Goal: Task Accomplishment & Management: Complete application form

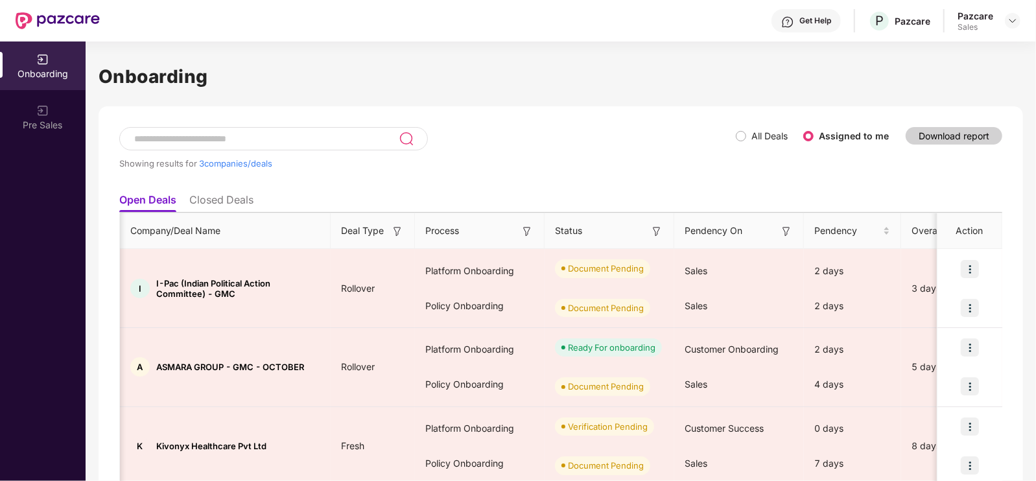
scroll to position [0, 135]
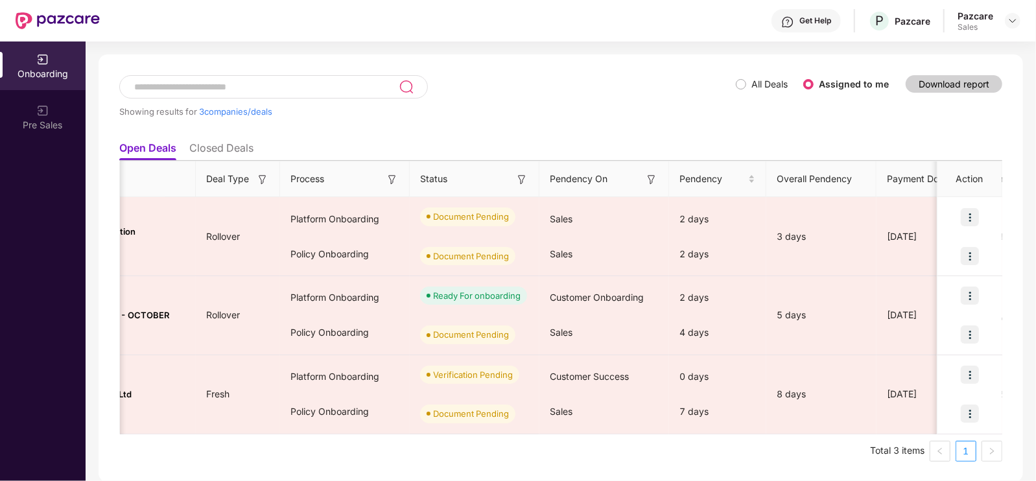
click at [1006, 23] on div at bounding box center [1013, 21] width 16 height 16
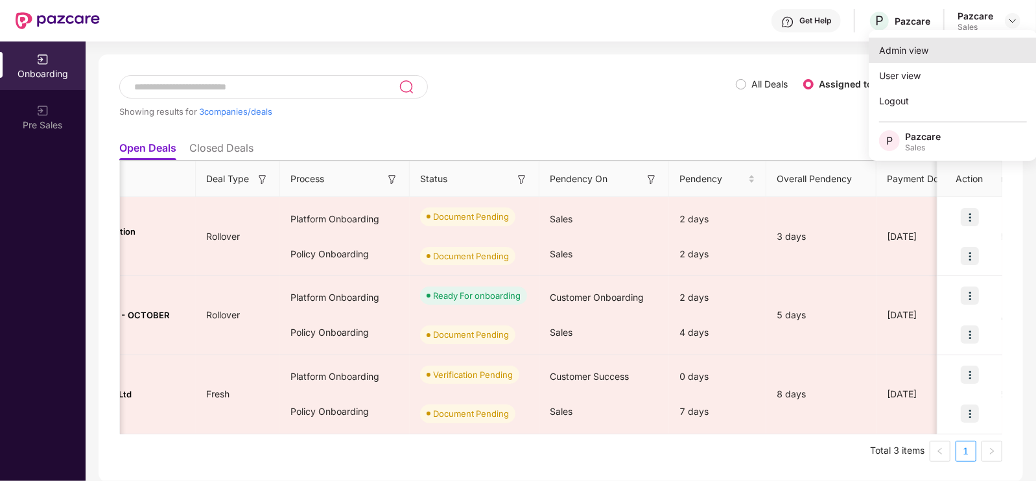
click at [957, 47] on div "Admin view" at bounding box center [952, 50] width 169 height 25
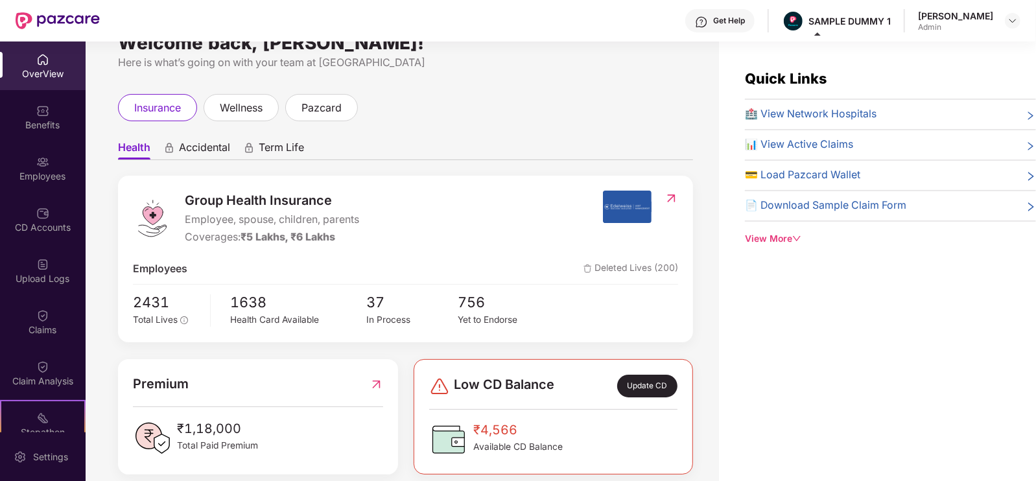
scroll to position [0, 0]
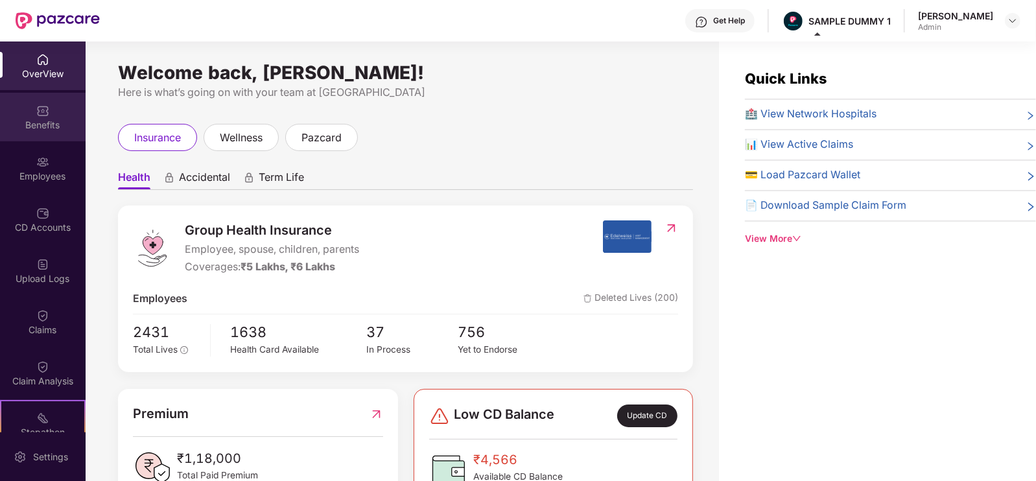
click at [62, 129] on div "Benefits" at bounding box center [43, 125] width 86 height 13
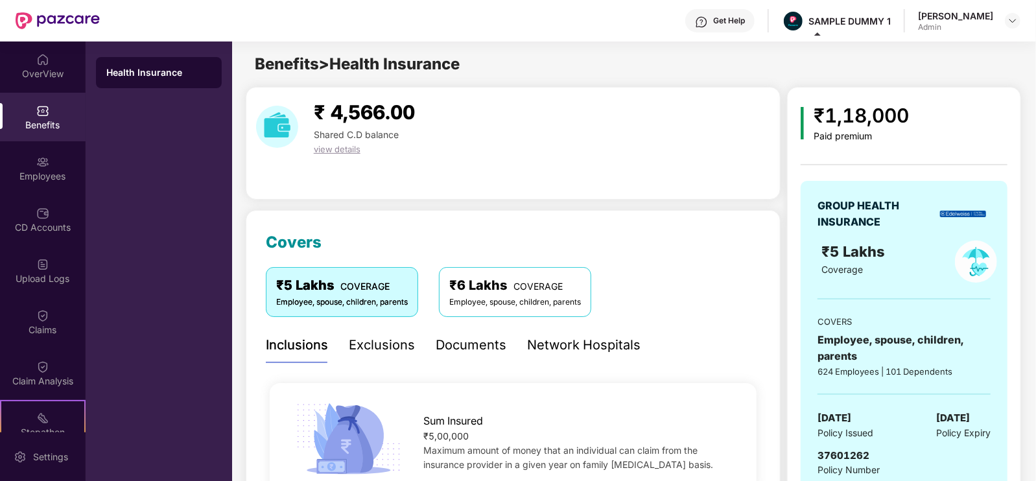
click at [384, 342] on div "Exclusions" at bounding box center [382, 345] width 66 height 20
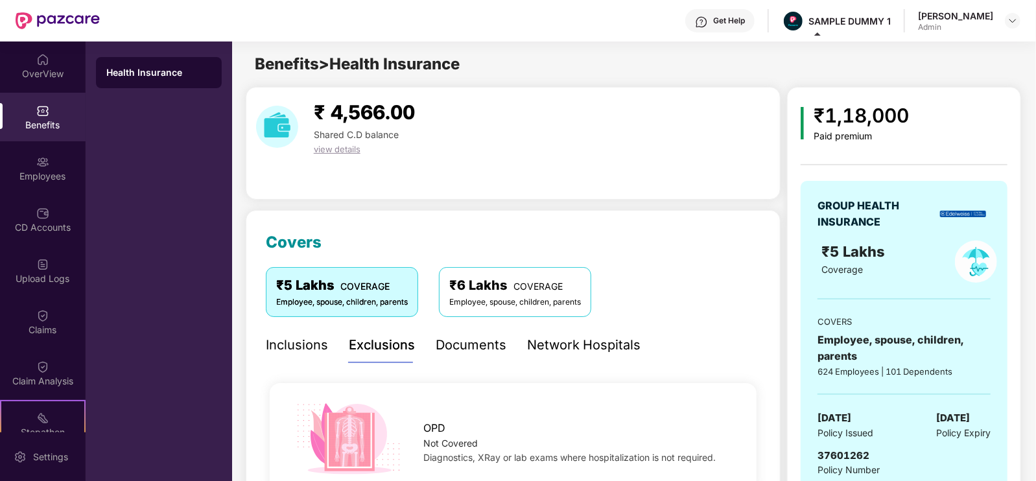
click at [489, 336] on div "Documents" at bounding box center [471, 345] width 71 height 20
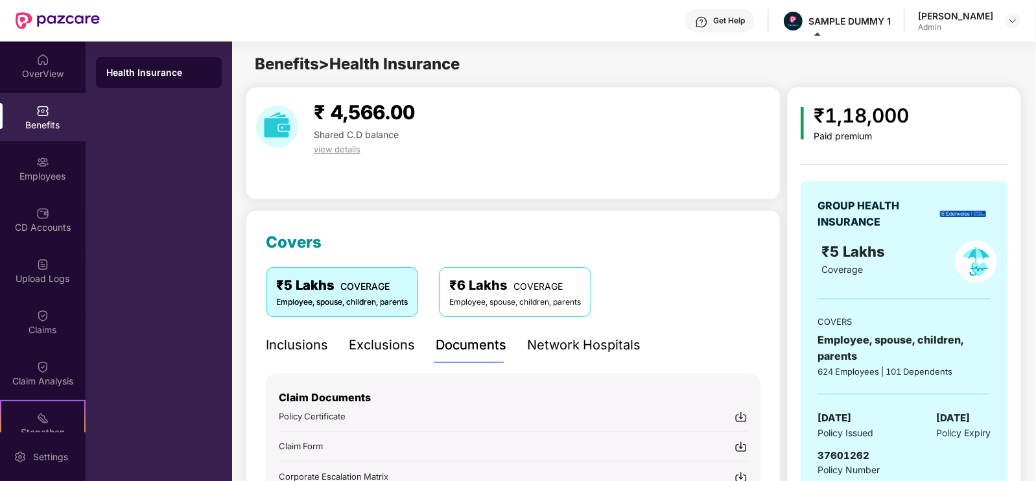
scroll to position [244, 0]
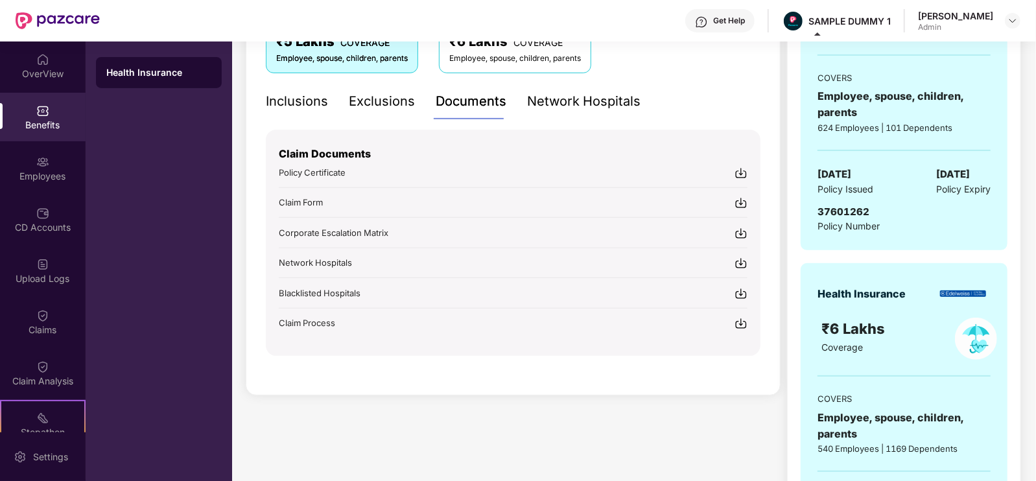
click at [596, 110] on div "Network Hospitals" at bounding box center [583, 101] width 113 height 20
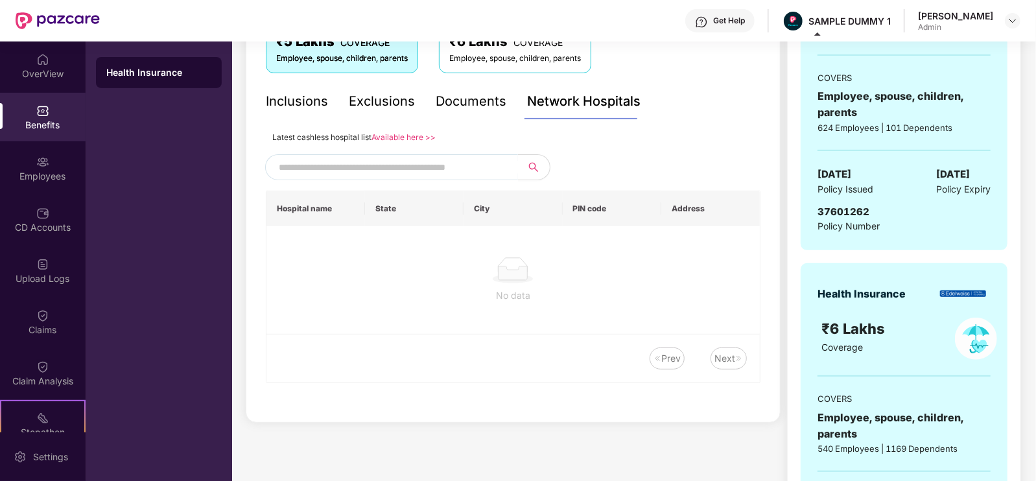
click at [467, 169] on input "text" at bounding box center [390, 166] width 222 height 19
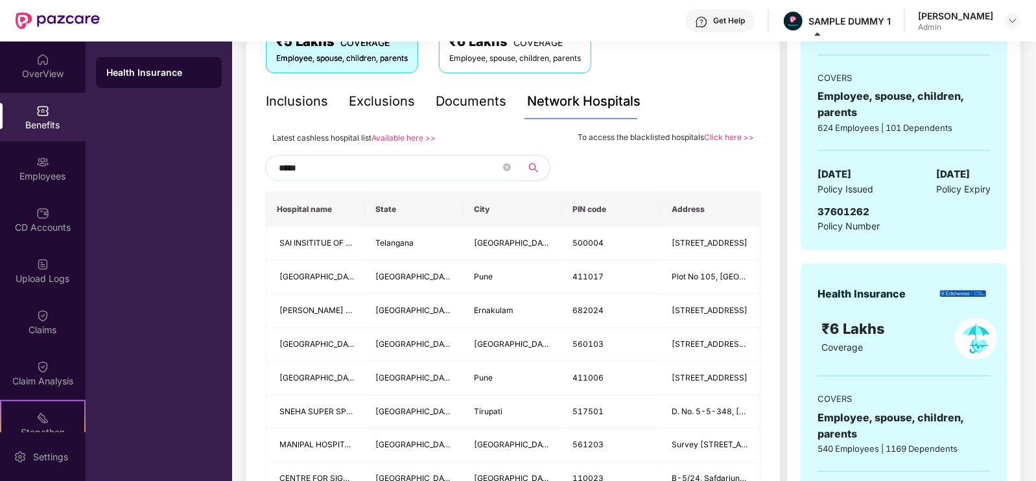
type input "******"
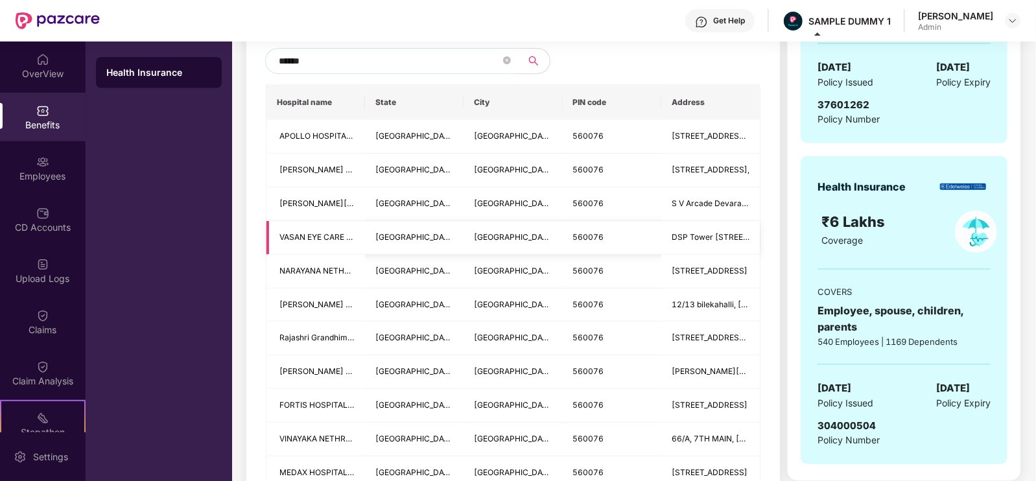
scroll to position [351, 0]
click at [506, 61] on icon "close-circle" at bounding box center [507, 60] width 8 height 8
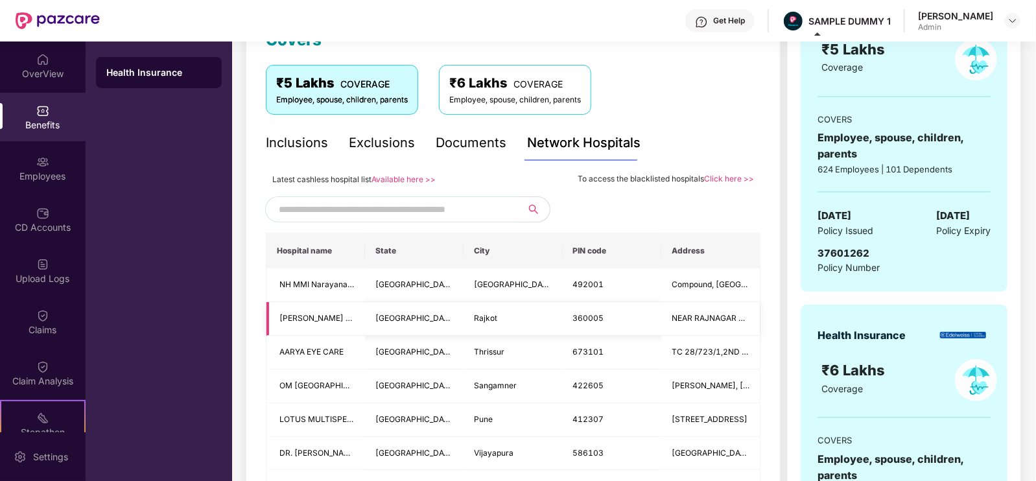
scroll to position [201, 0]
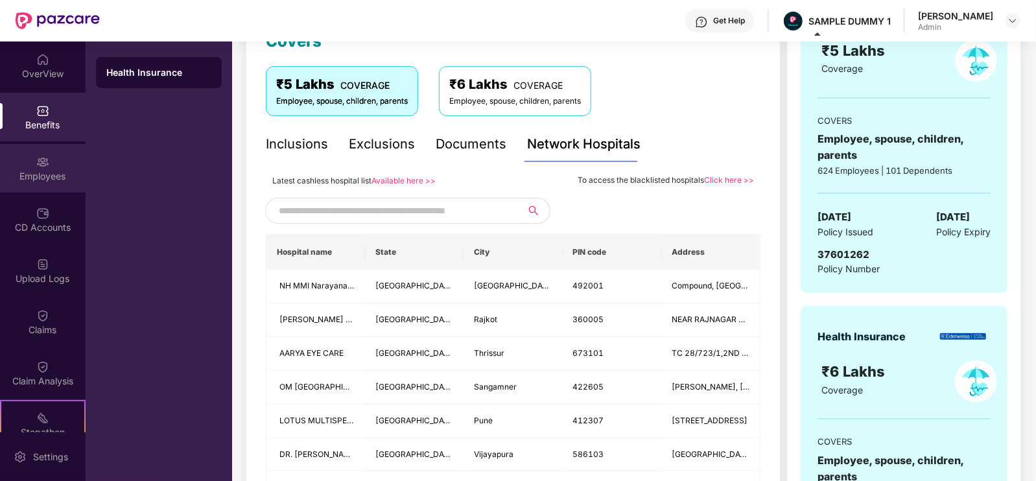
click at [58, 161] on div "Employees" at bounding box center [43, 168] width 86 height 49
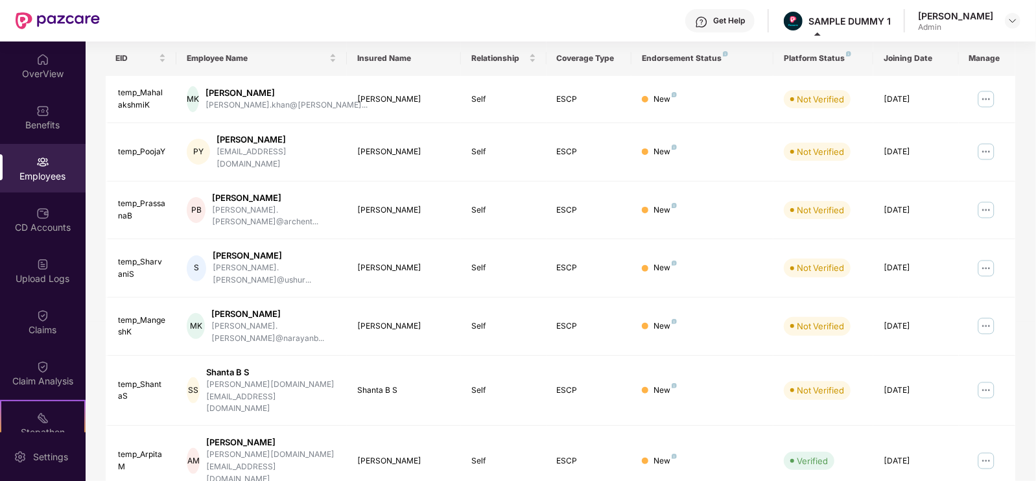
scroll to position [0, 0]
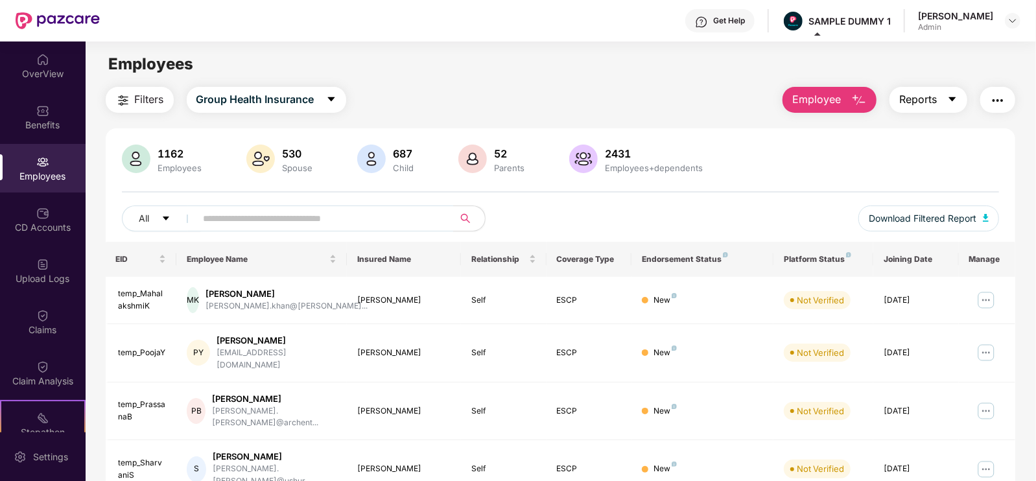
click at [922, 97] on span "Reports" at bounding box center [918, 99] width 38 height 16
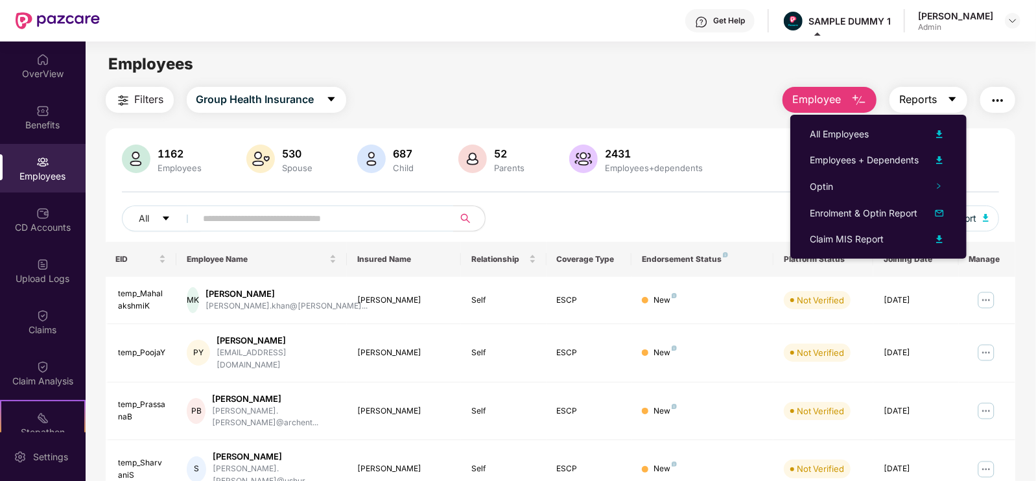
click at [940, 111] on button "Reports" at bounding box center [928, 100] width 78 height 26
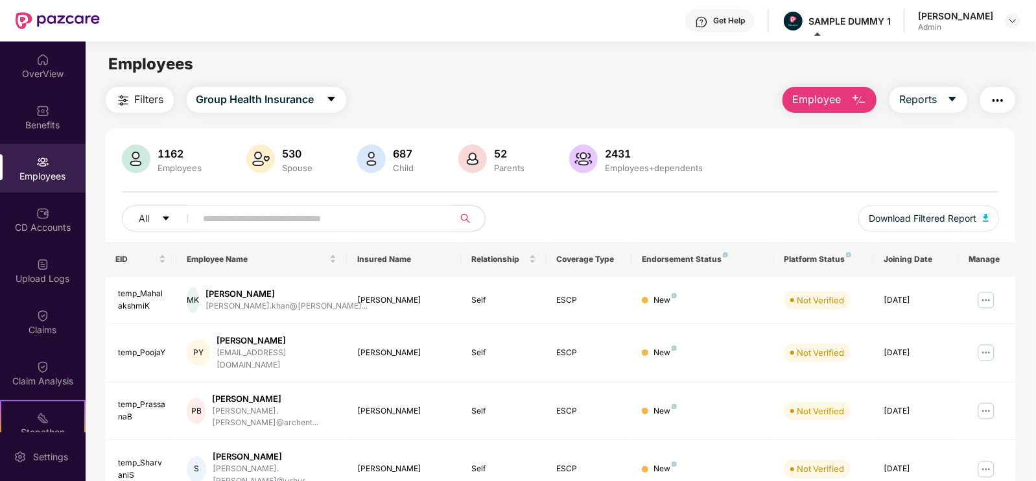
click at [854, 102] on img "button" at bounding box center [859, 101] width 16 height 16
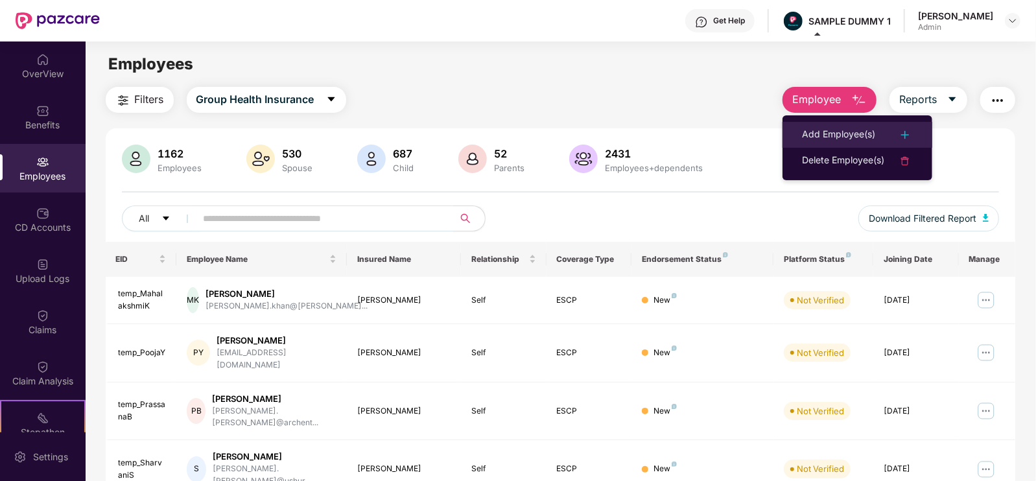
click at [858, 125] on li "Add Employee(s)" at bounding box center [857, 135] width 150 height 26
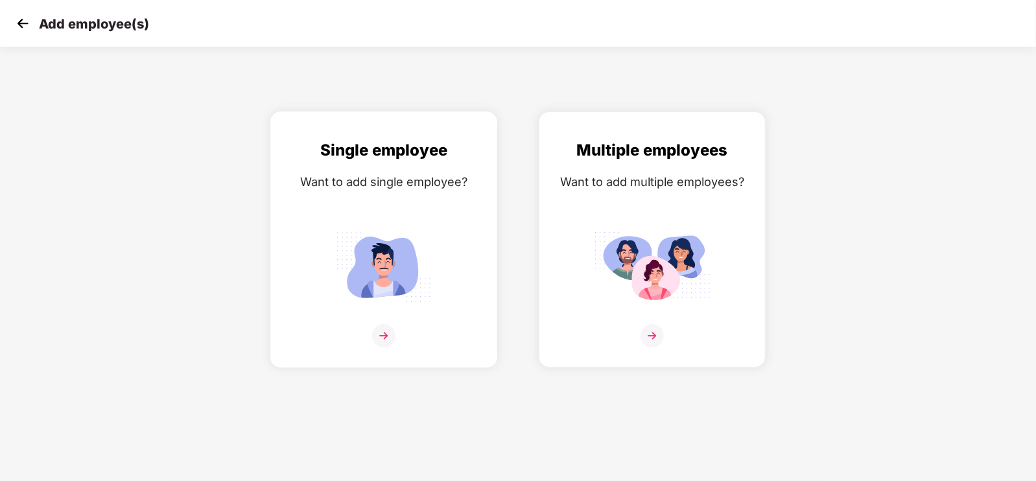
click at [476, 293] on div "Single employee Want to add single employee?" at bounding box center [384, 251] width 200 height 226
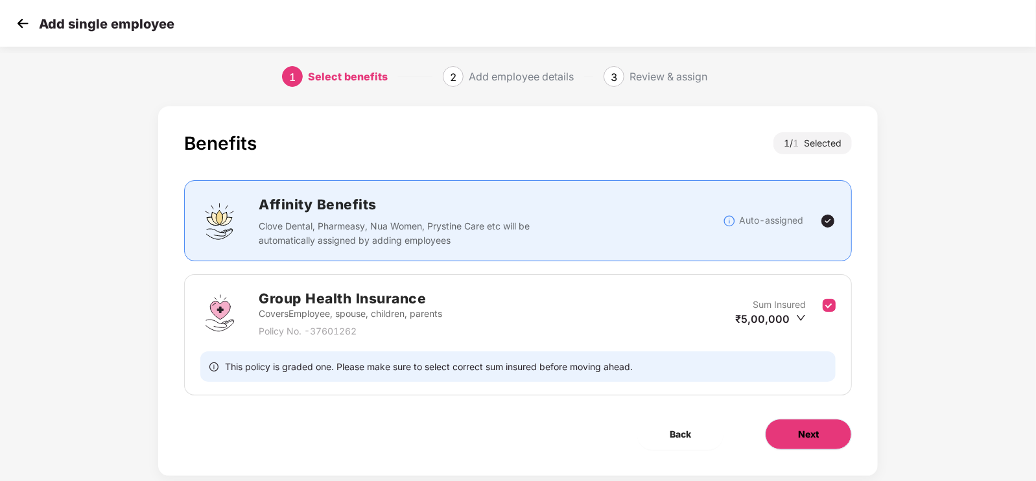
click at [793, 437] on button "Next" at bounding box center [808, 434] width 87 height 31
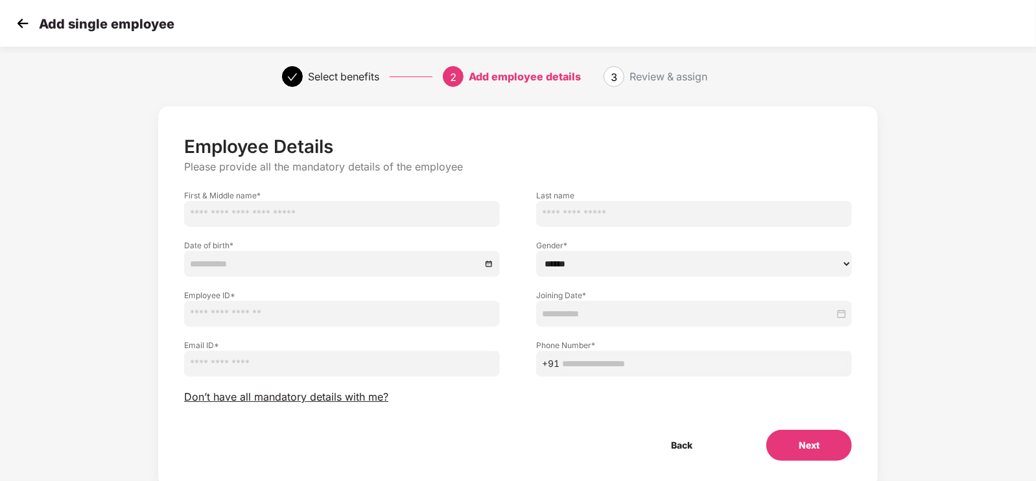
click at [15, 17] on img at bounding box center [22, 23] width 19 height 19
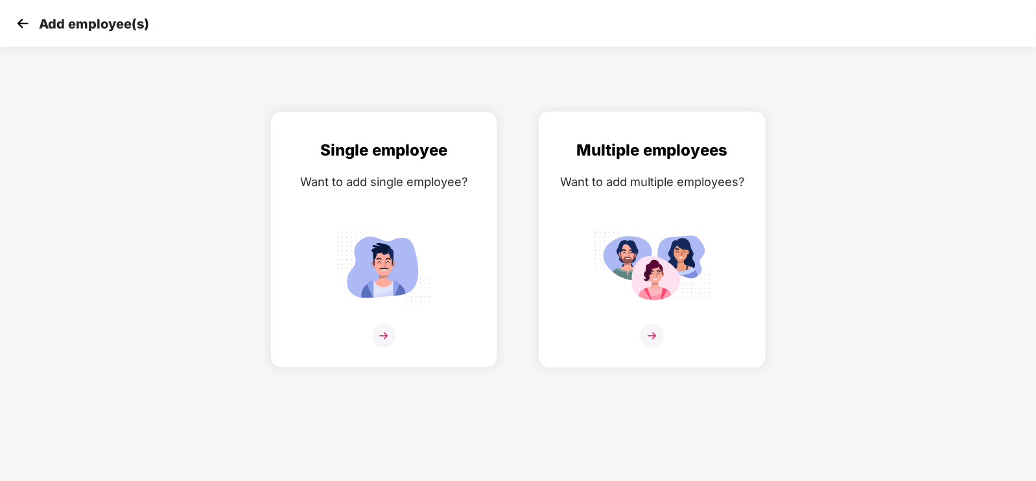
click at [672, 185] on div "Want to add multiple employees?" at bounding box center [652, 181] width 200 height 19
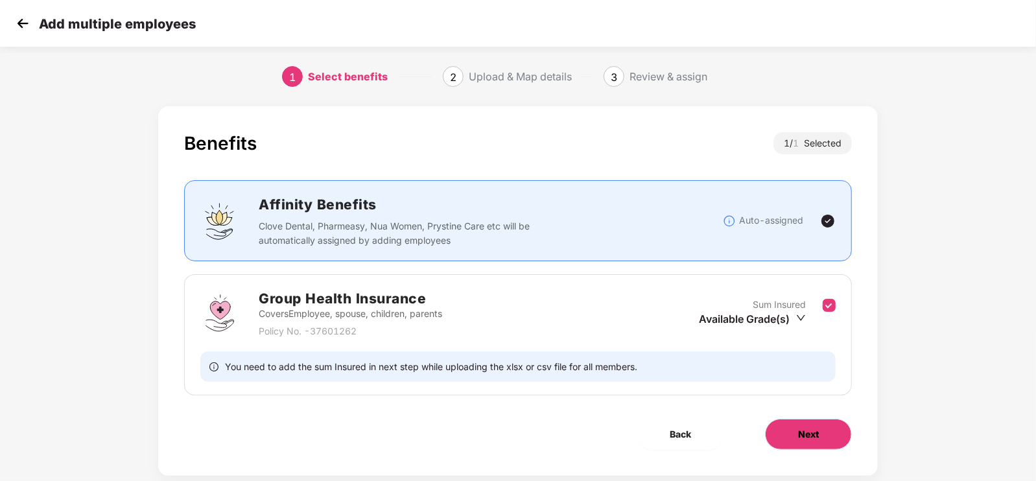
click at [808, 425] on button "Next" at bounding box center [808, 434] width 87 height 31
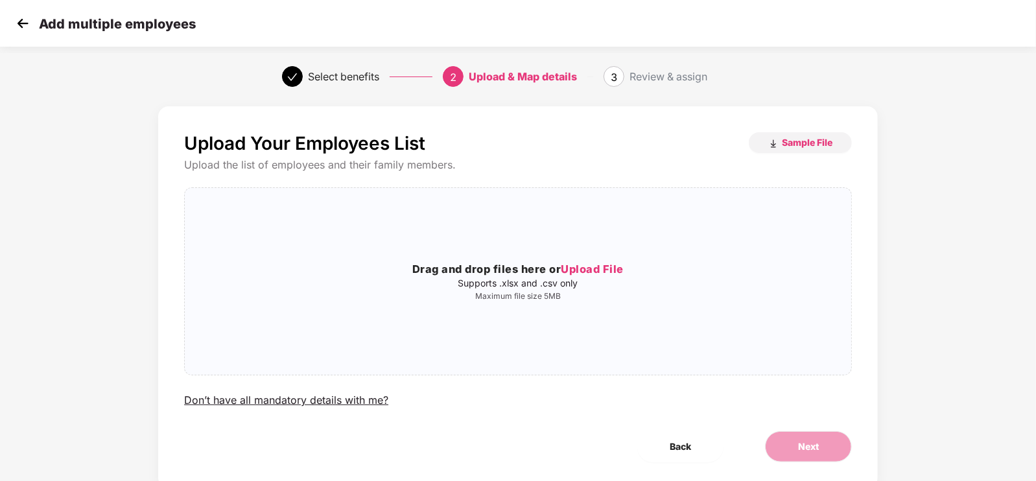
click at [17, 25] on img at bounding box center [22, 23] width 19 height 19
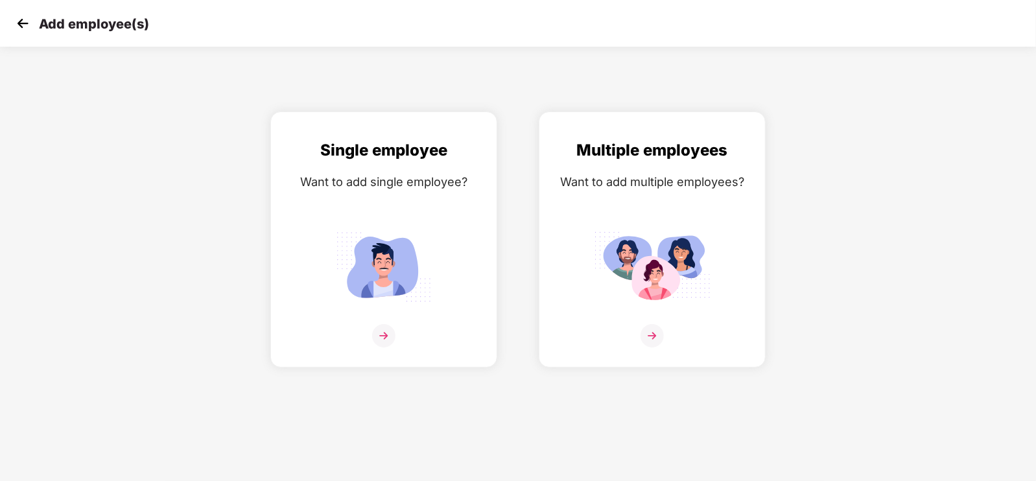
click at [17, 25] on img at bounding box center [22, 23] width 19 height 19
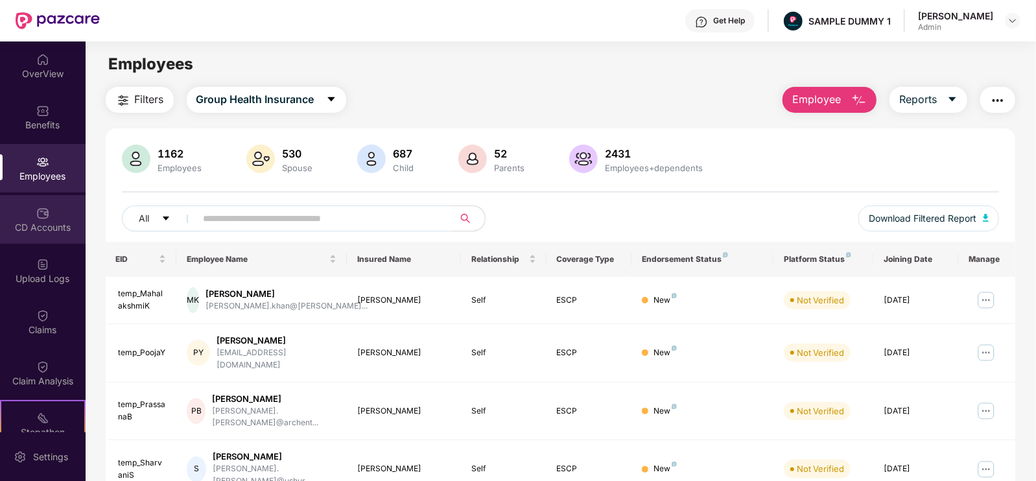
click at [58, 218] on div "CD Accounts" at bounding box center [43, 219] width 86 height 49
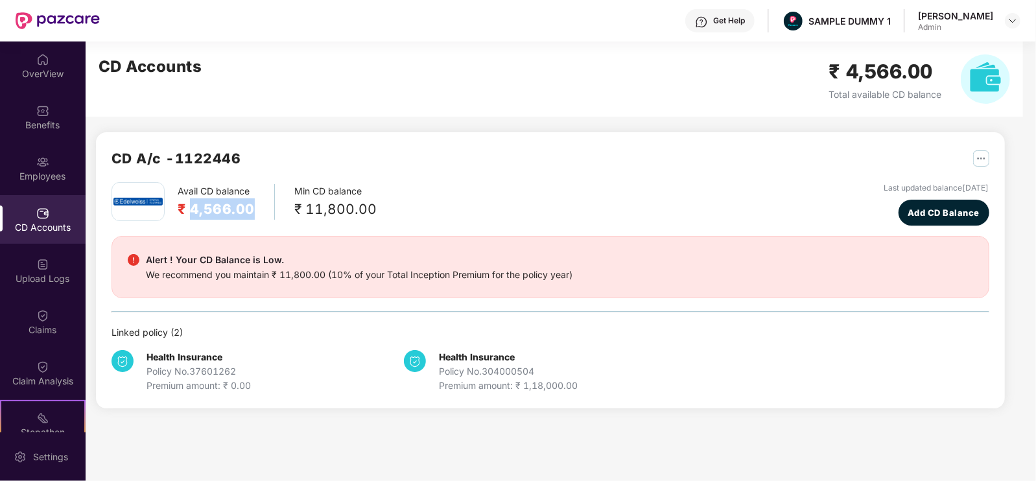
drag, startPoint x: 189, startPoint y: 205, endPoint x: 261, endPoint y: 215, distance: 72.7
click at [261, 215] on div "Avail CD balance ₹ 4,566.00" at bounding box center [226, 202] width 97 height 36
drag, startPoint x: 296, startPoint y: 204, endPoint x: 402, endPoint y: 209, distance: 106.4
click at [402, 209] on div "Avail CD balance ₹ 4,566.00 Min CD balance ₹ 11,800.00 Last updated balance [DA…" at bounding box center [550, 203] width 878 height 43
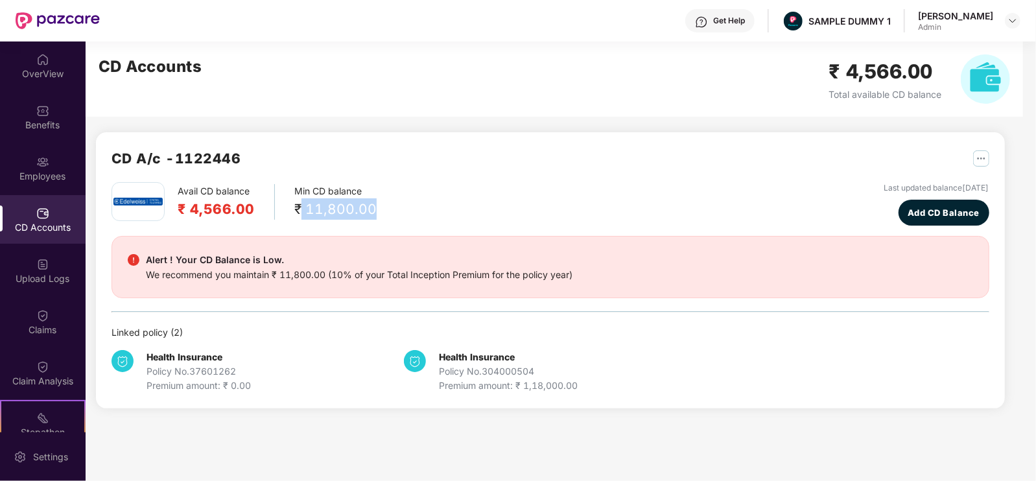
click at [402, 209] on div "Avail CD balance ₹ 4,566.00 Min CD balance ₹ 11,800.00 Last updated balance [DA…" at bounding box center [550, 203] width 878 height 43
click at [907, 211] on span "Add CD Balance" at bounding box center [943, 212] width 72 height 13
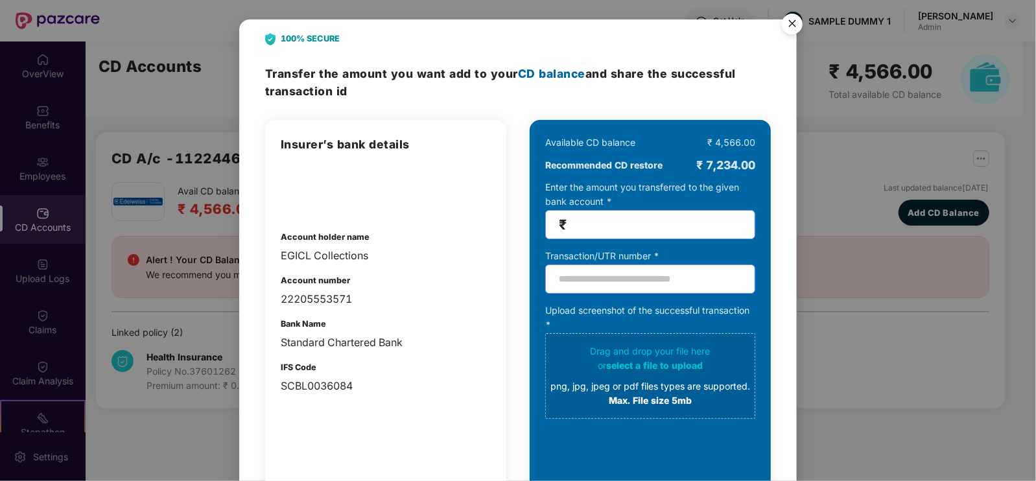
scroll to position [1, 0]
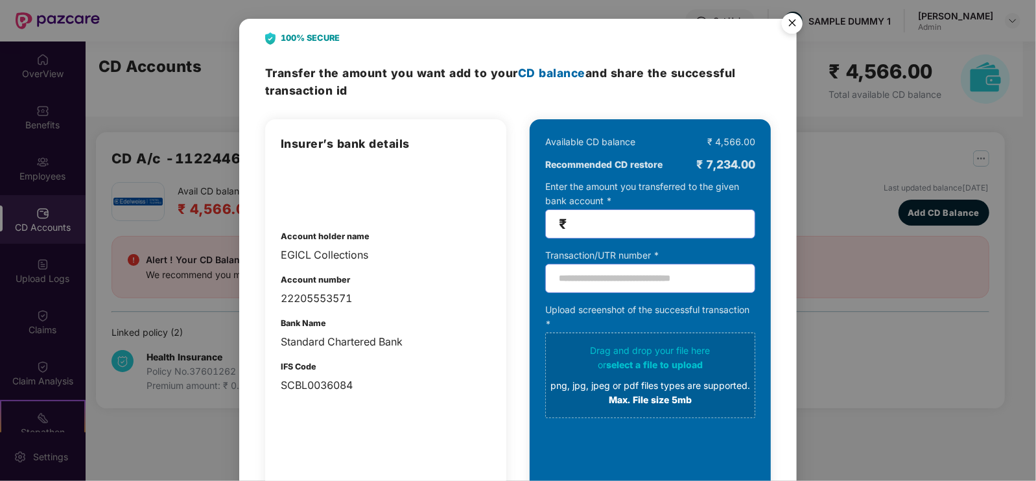
click at [787, 20] on img "Close" at bounding box center [792, 25] width 36 height 36
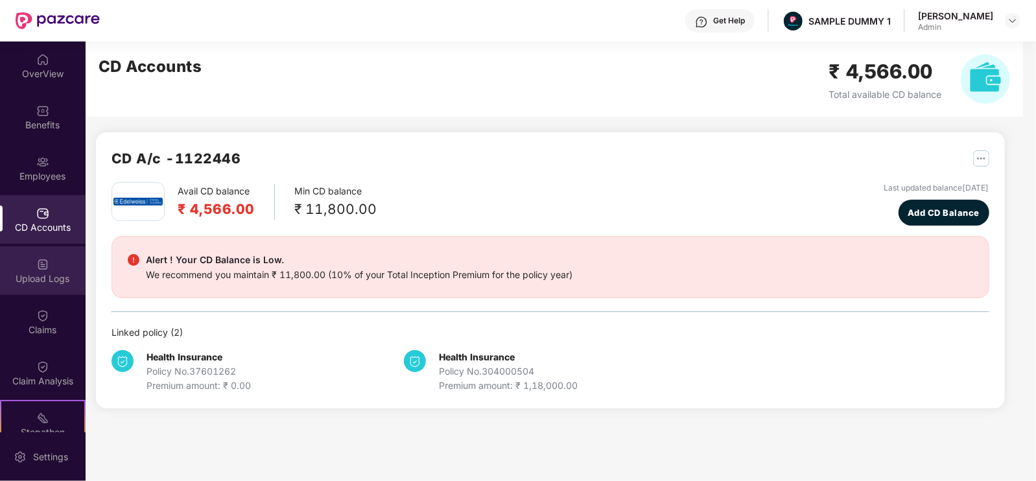
click at [29, 285] on div "Upload Logs" at bounding box center [43, 270] width 86 height 49
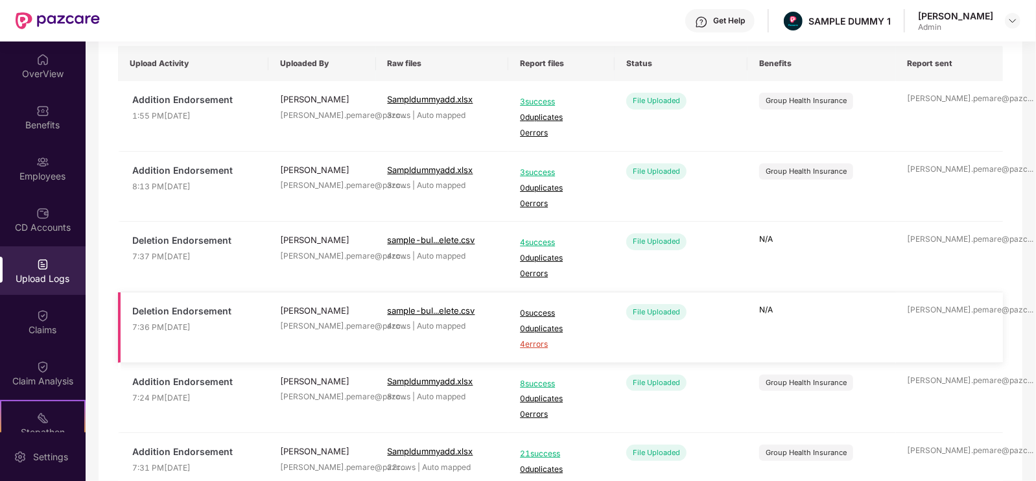
scroll to position [170, 0]
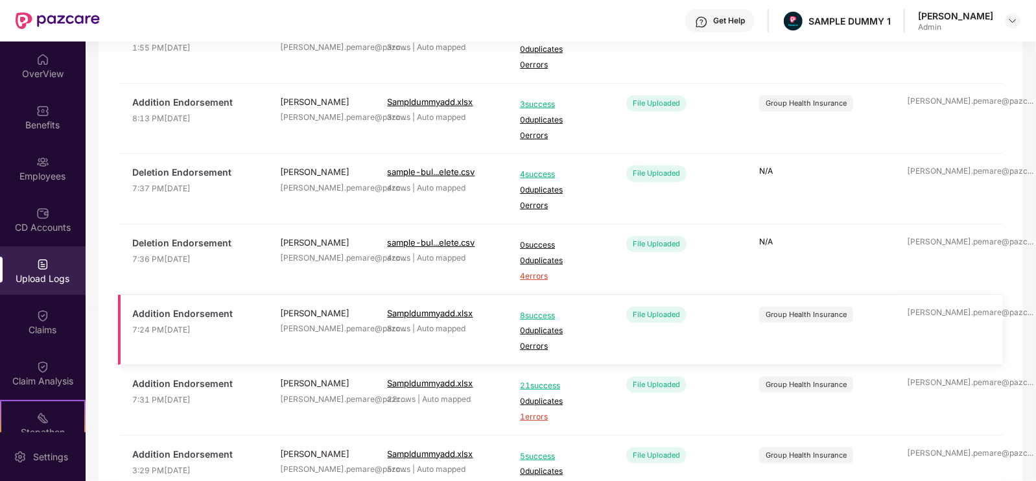
drag, startPoint x: 593, startPoint y: 328, endPoint x: 589, endPoint y: 336, distance: 9.0
click at [589, 336] on span "0 duplicates" at bounding box center [561, 331] width 83 height 12
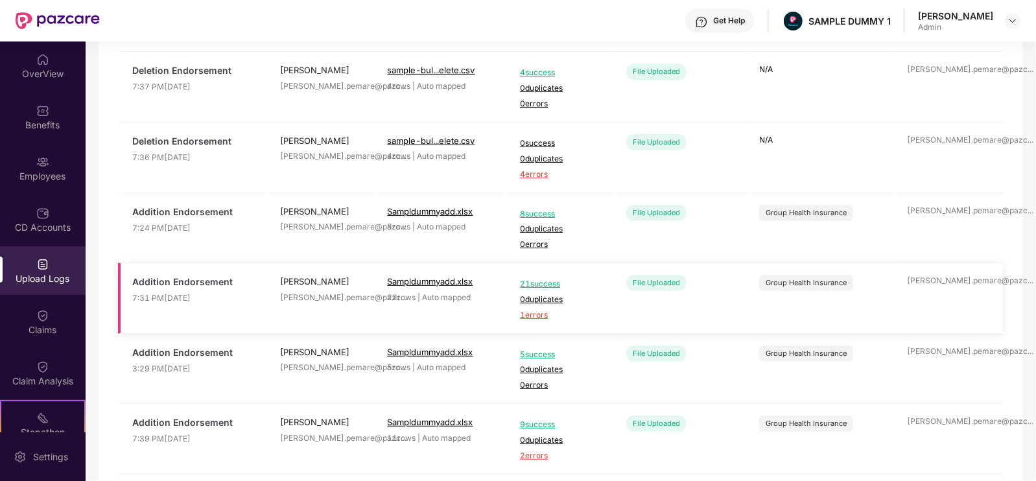
scroll to position [0, 0]
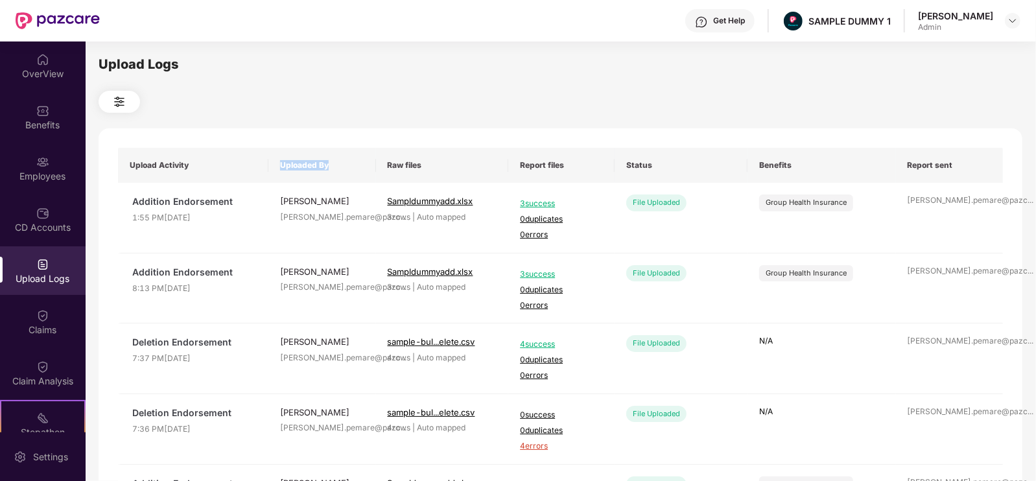
drag, startPoint x: 279, startPoint y: 163, endPoint x: 330, endPoint y: 167, distance: 50.7
click at [330, 167] on th "Uploaded By" at bounding box center [322, 165] width 108 height 35
click at [341, 167] on th "Uploaded By" at bounding box center [322, 165] width 108 height 35
click at [65, 325] on div "Claims" at bounding box center [43, 329] width 86 height 13
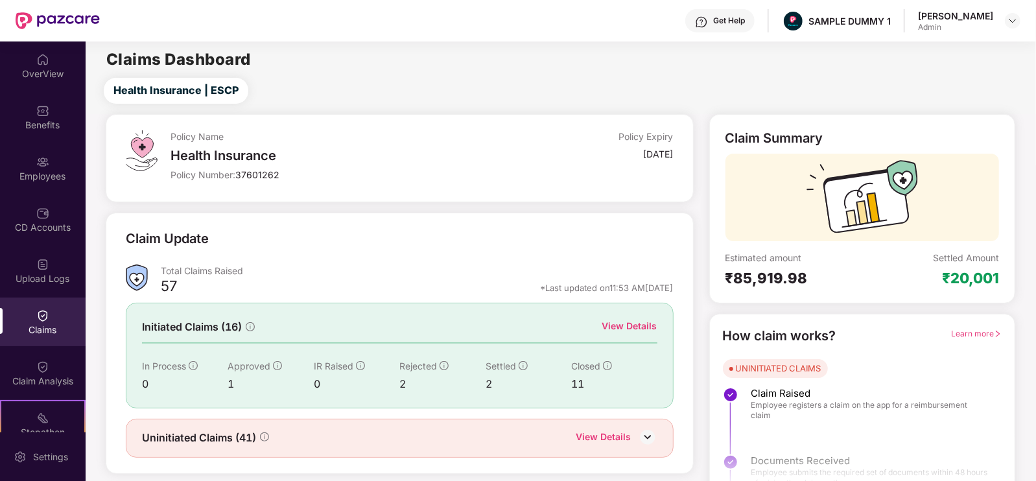
scroll to position [26, 0]
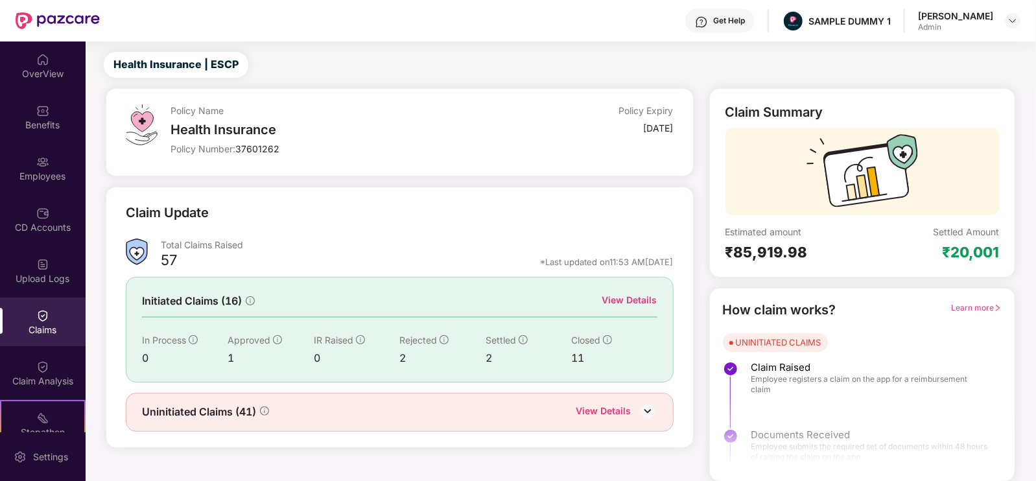
click at [646, 296] on div "View Details" at bounding box center [629, 300] width 55 height 14
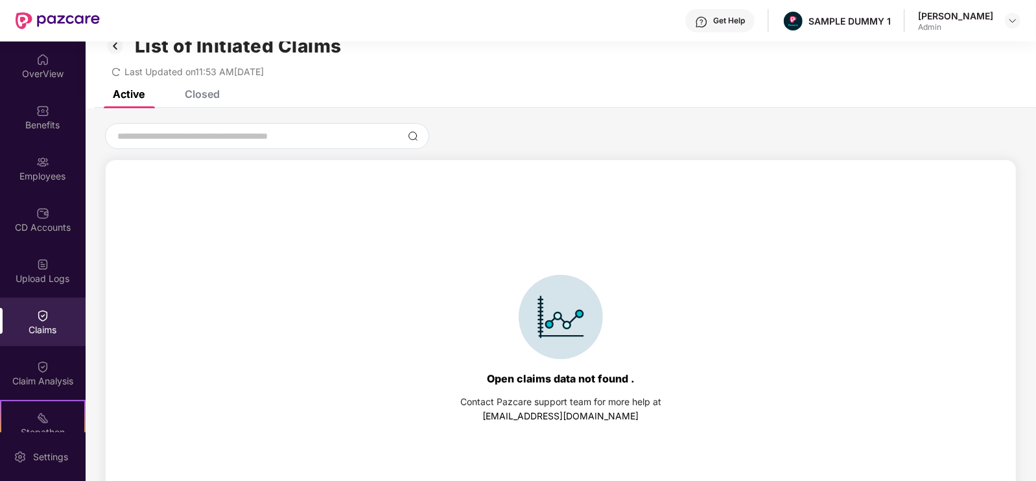
scroll to position [0, 0]
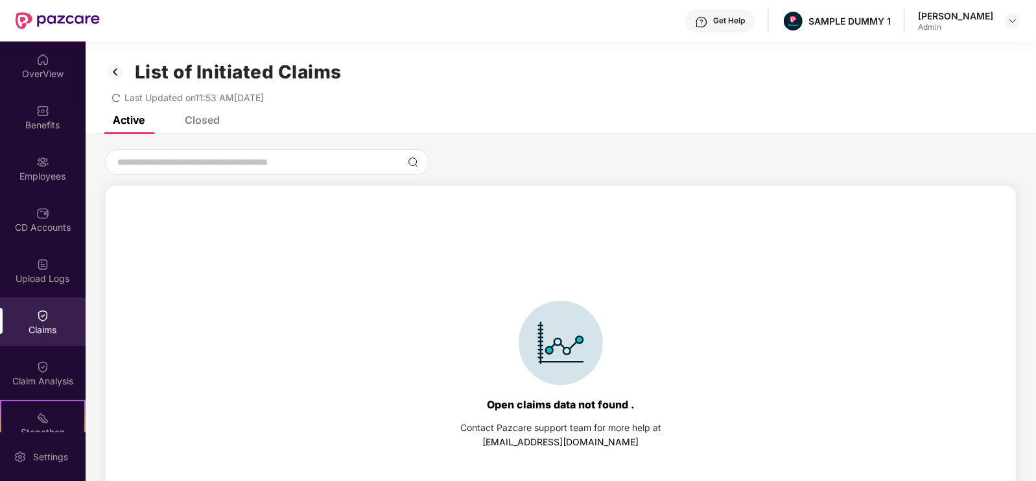
click at [207, 122] on div "Closed" at bounding box center [202, 119] width 35 height 13
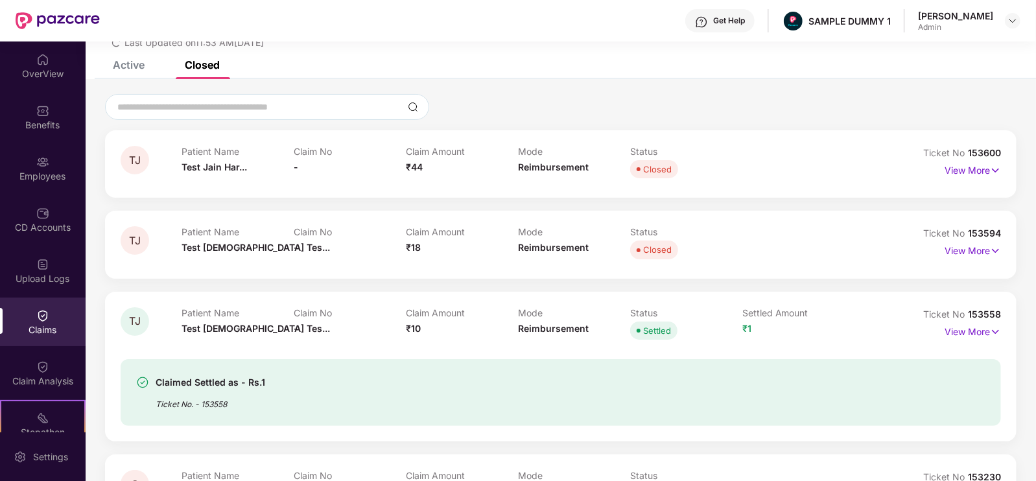
scroll to position [64, 0]
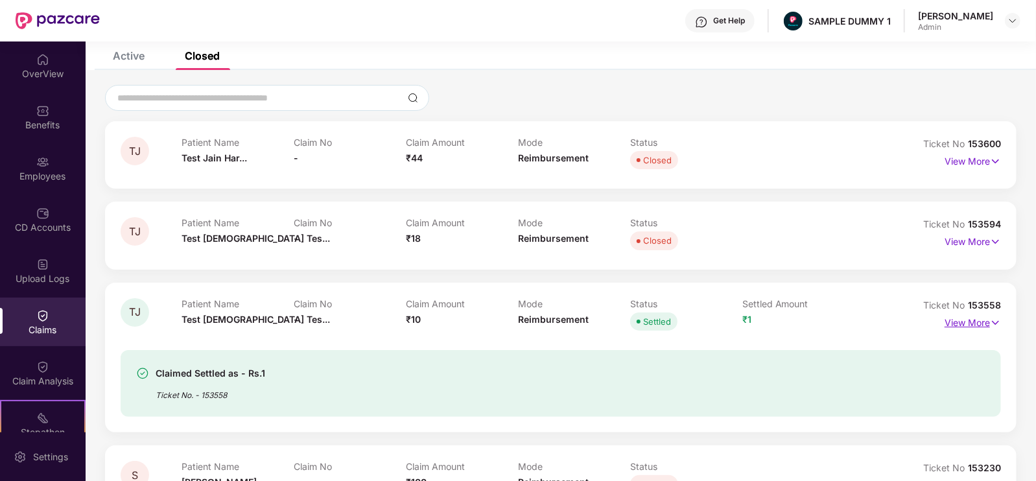
click at [970, 322] on p "View More" at bounding box center [972, 320] width 56 height 17
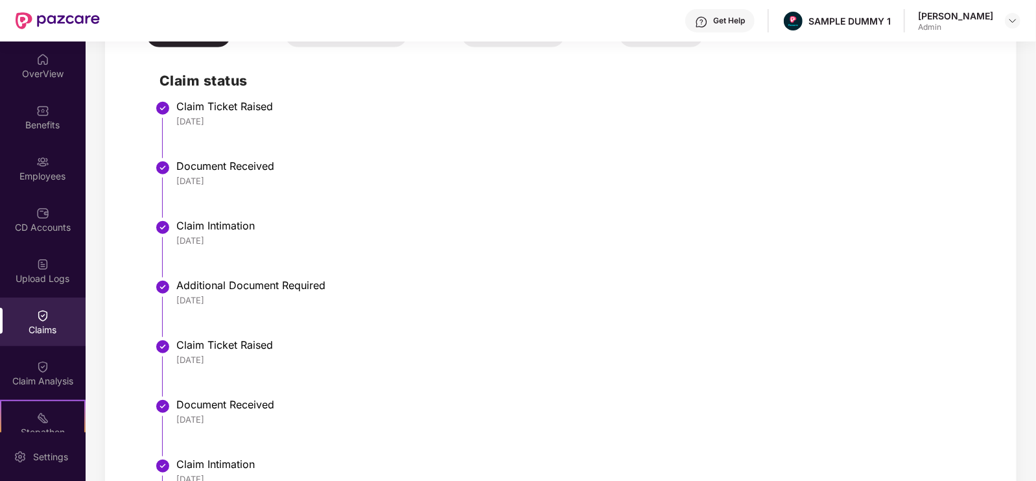
scroll to position [545, 0]
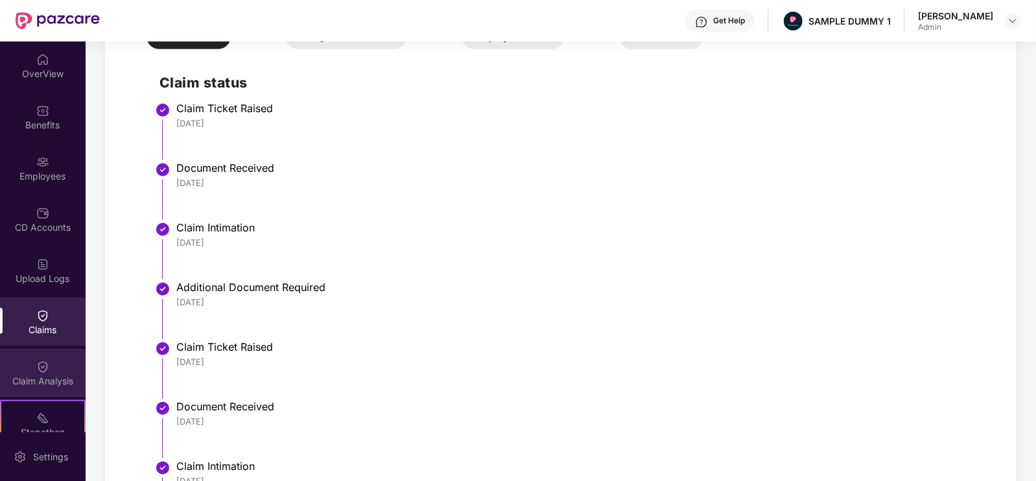
click at [48, 375] on div "Claim Analysis" at bounding box center [43, 381] width 86 height 13
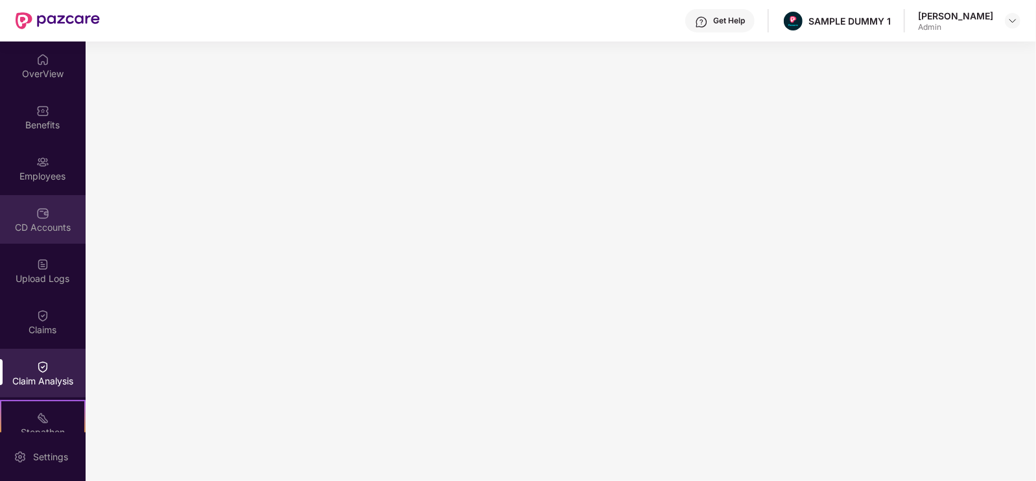
scroll to position [172, 0]
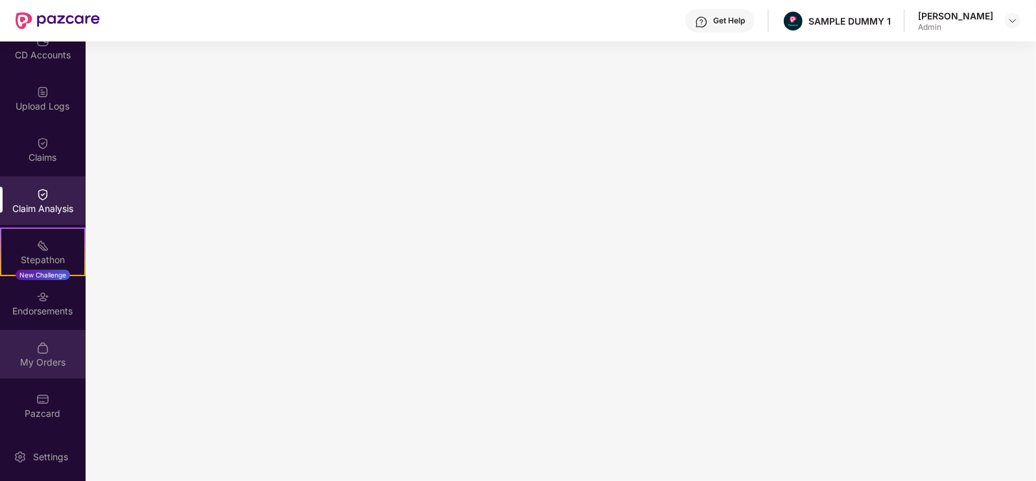
click at [39, 357] on div "My Orders" at bounding box center [43, 362] width 86 height 13
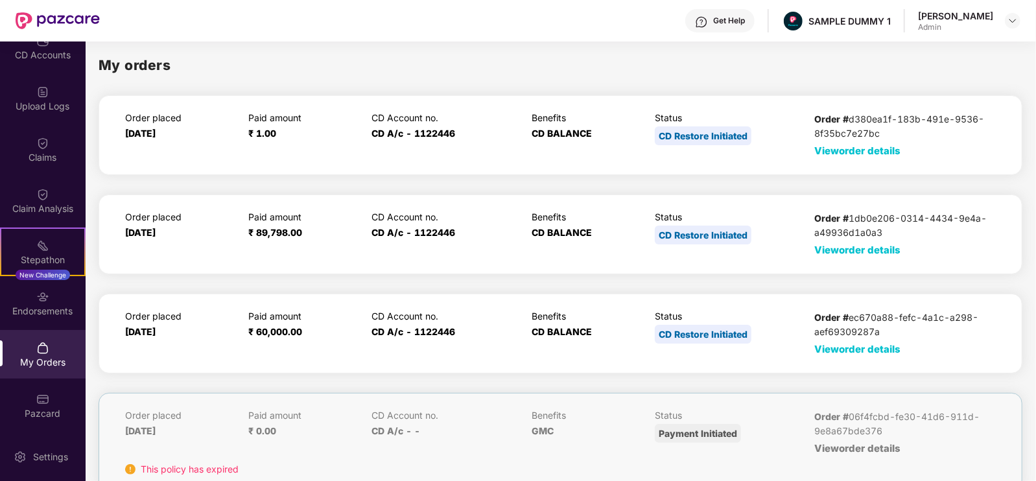
click at [833, 350] on span "View order details" at bounding box center [857, 349] width 86 height 12
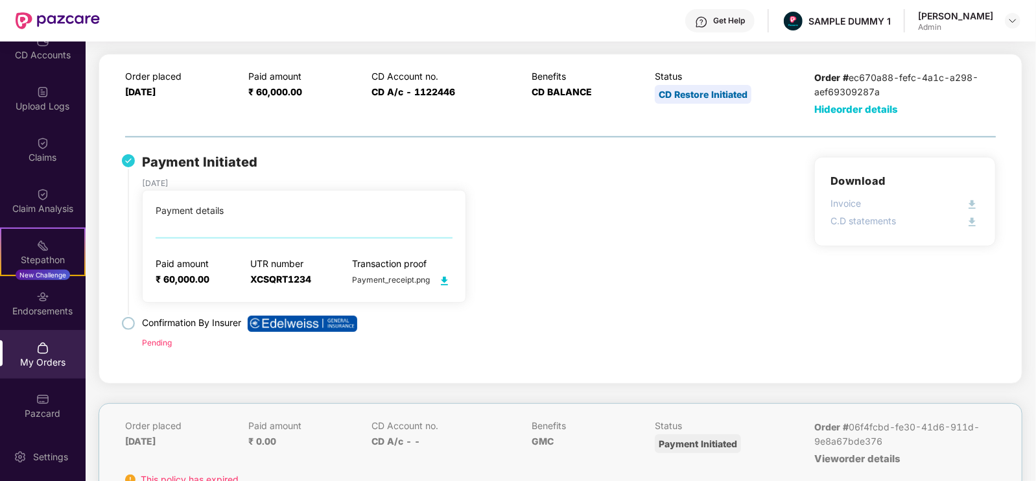
scroll to position [239, 0]
click at [58, 451] on div "Settings" at bounding box center [50, 456] width 43 height 13
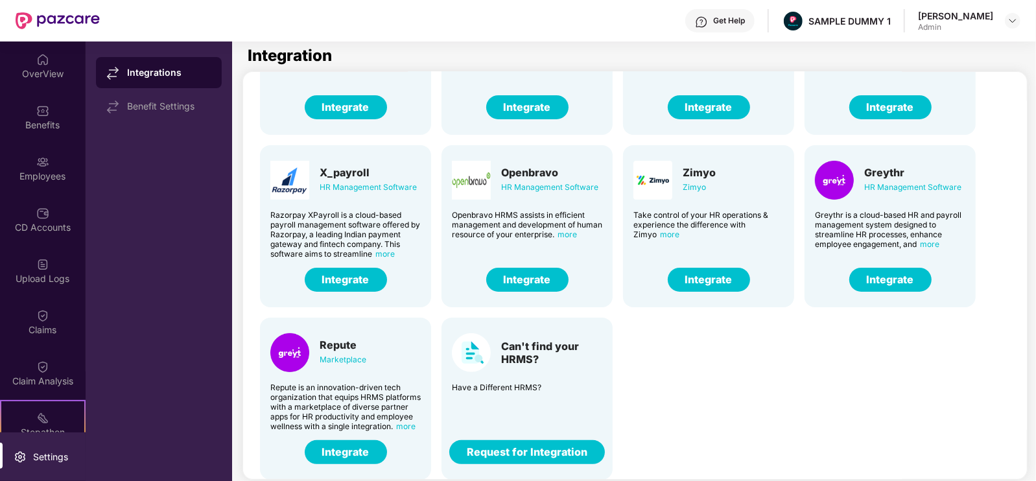
scroll to position [135, 0]
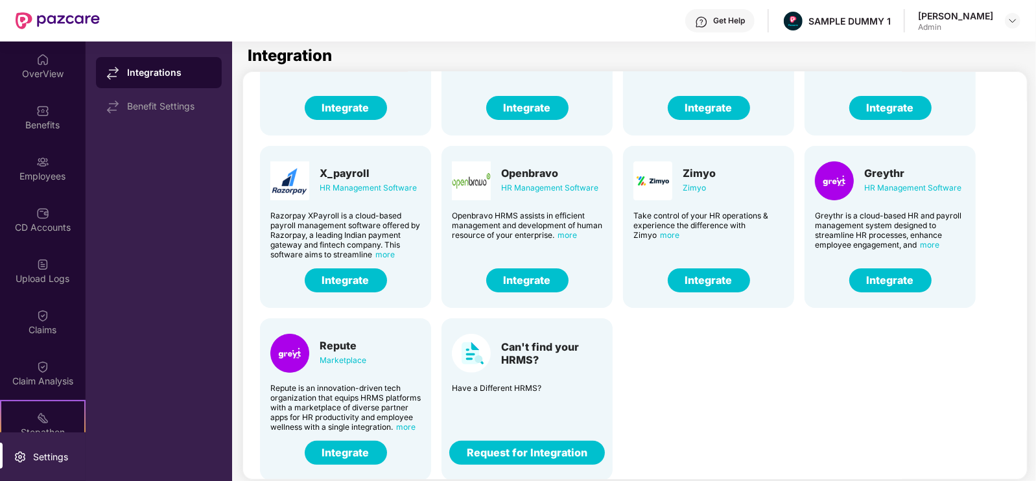
click at [754, 27] on div "Get Help" at bounding box center [719, 20] width 69 height 23
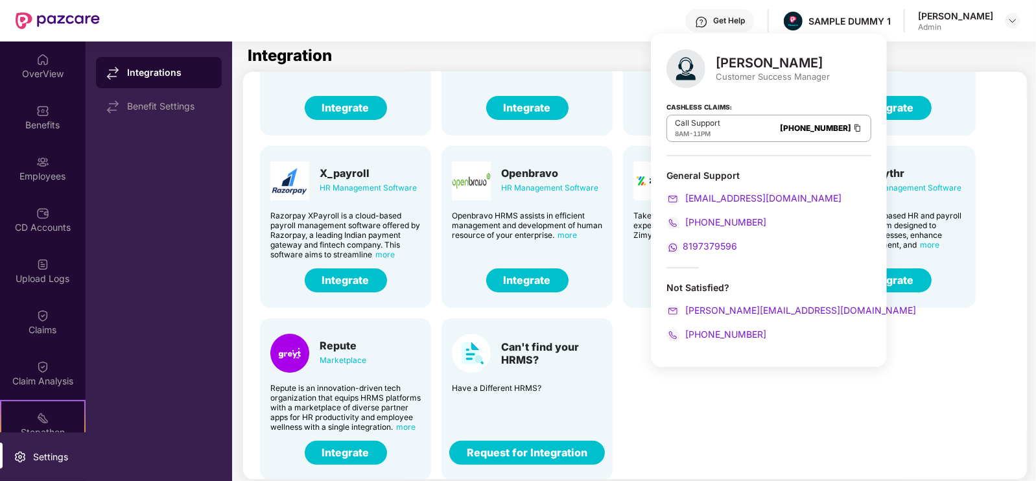
click at [754, 27] on div "Get Help" at bounding box center [719, 20] width 69 height 23
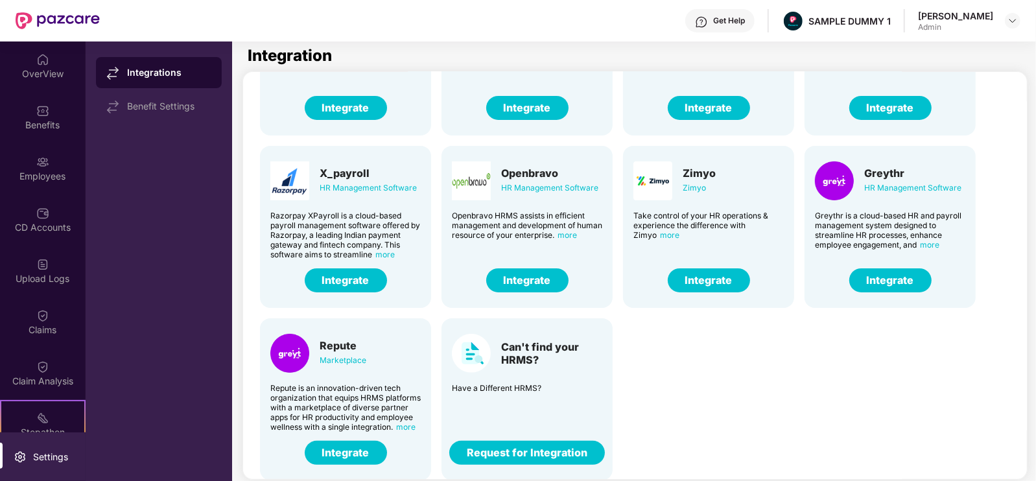
click at [909, 62] on div "Integration" at bounding box center [632, 56] width 769 height 16
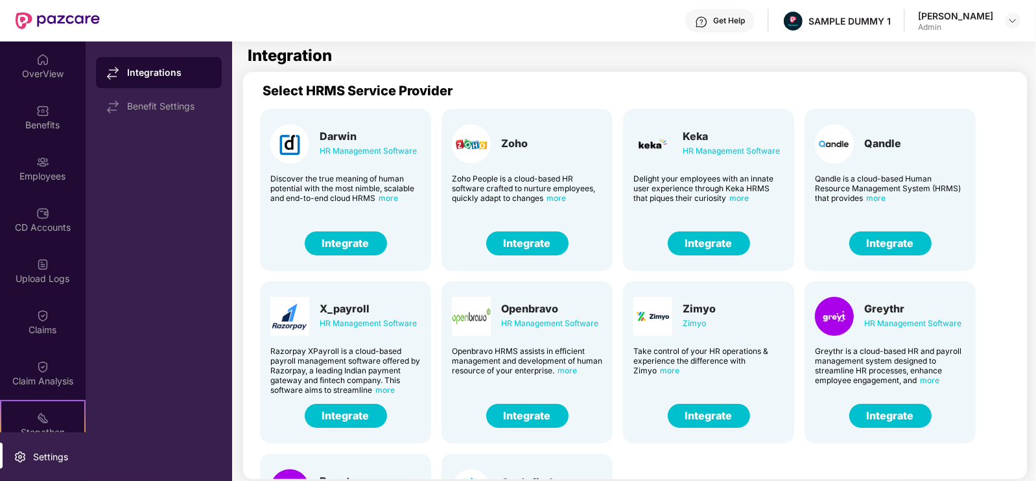
click at [588, 58] on div "Integration" at bounding box center [632, 56] width 769 height 16
click at [1015, 19] on img at bounding box center [1012, 21] width 10 height 10
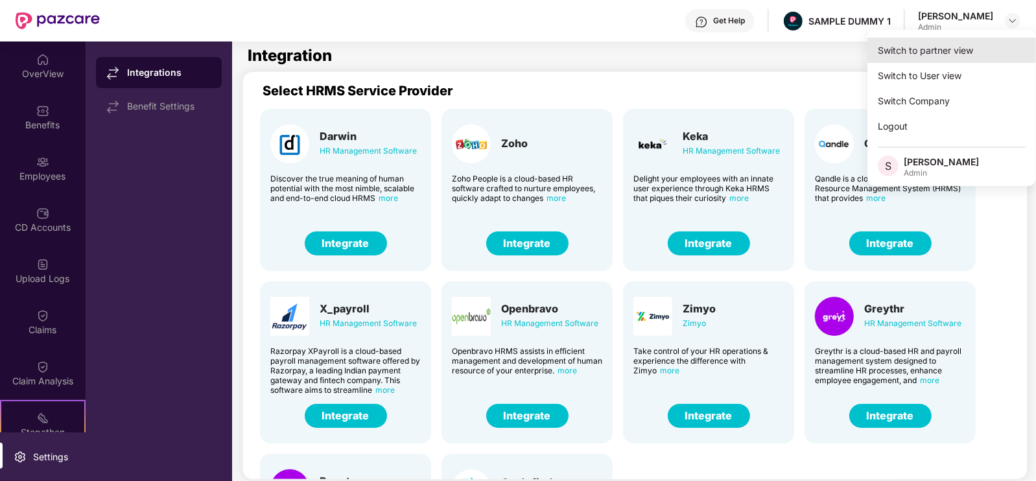
click at [912, 59] on div "Switch to partner view" at bounding box center [951, 50] width 169 height 25
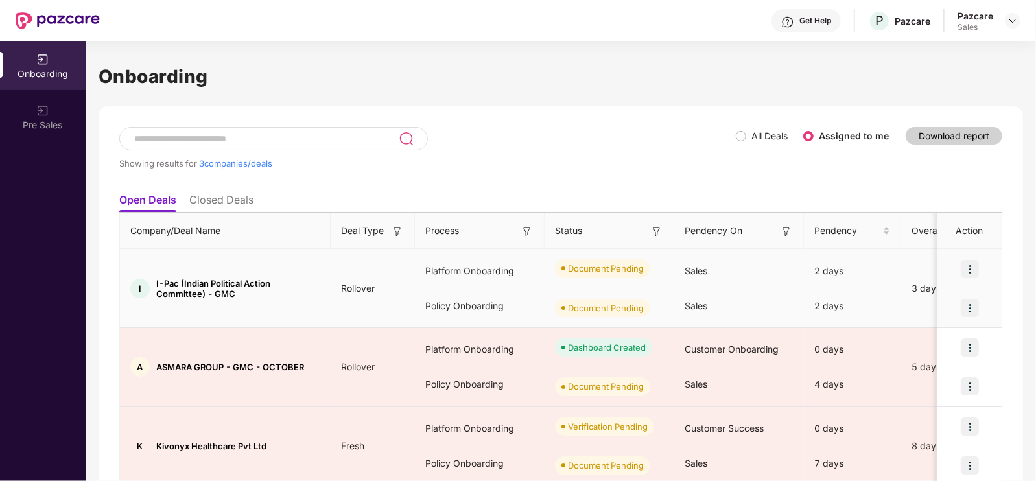
scroll to position [52, 0]
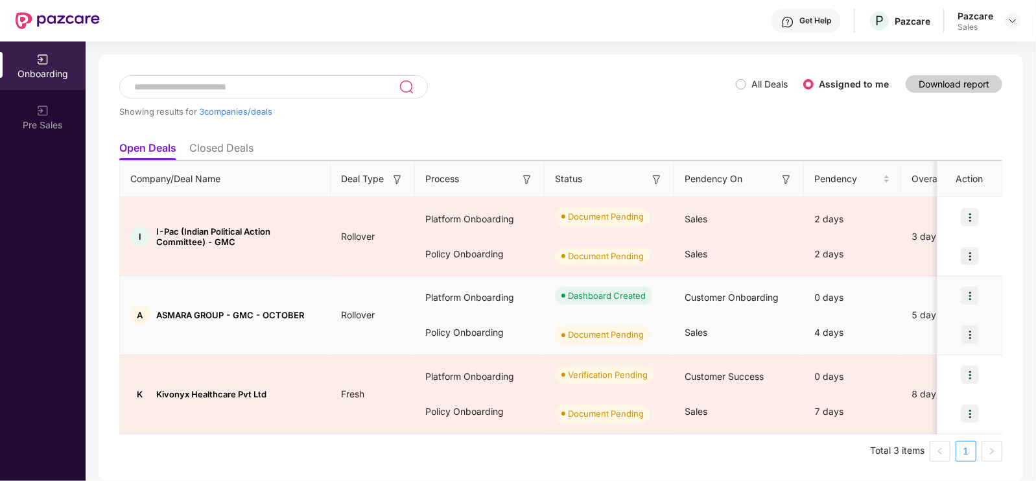
click at [973, 336] on img at bounding box center [970, 334] width 18 height 18
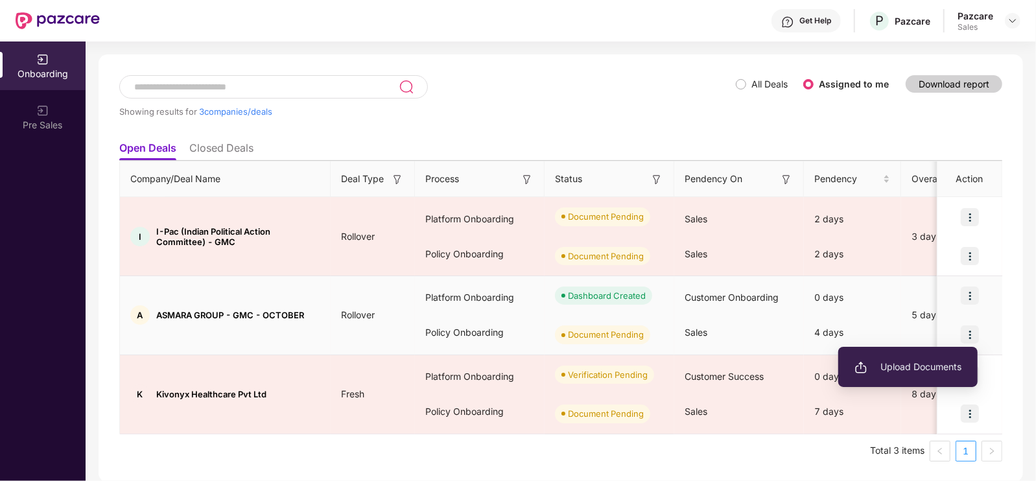
click at [870, 385] on ul "Upload Documents" at bounding box center [907, 367] width 139 height 40
click at [869, 371] on span "Upload Documents" at bounding box center [907, 367] width 107 height 14
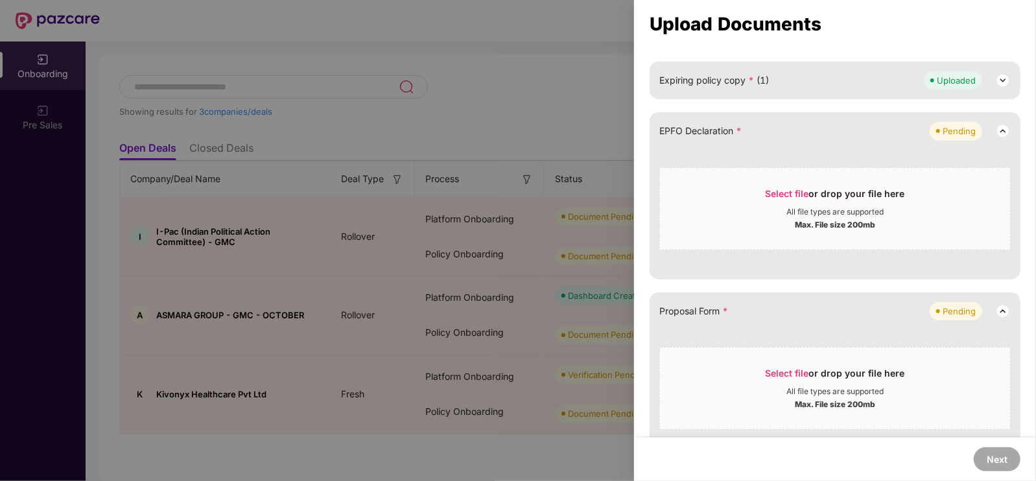
scroll to position [238, 0]
click at [824, 202] on div "Select file or drop your file here" at bounding box center [834, 196] width 139 height 19
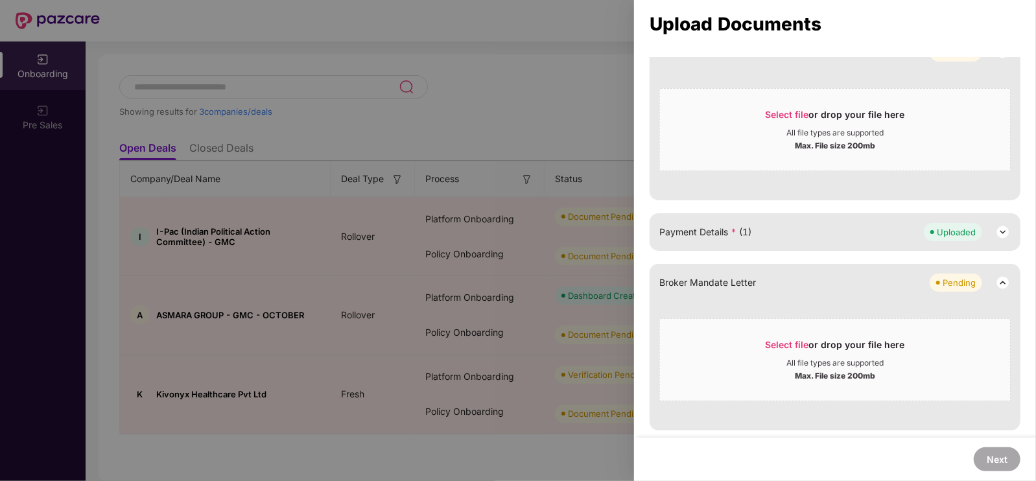
scroll to position [349, 0]
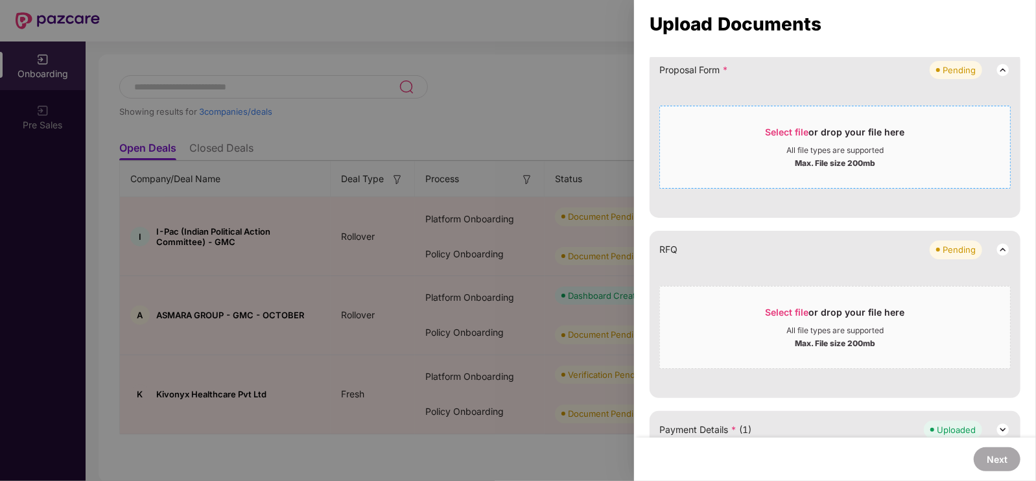
click at [674, 150] on div "All file types are supported" at bounding box center [835, 150] width 350 height 10
click at [786, 146] on div "All file types are supported" at bounding box center [834, 150] width 97 height 10
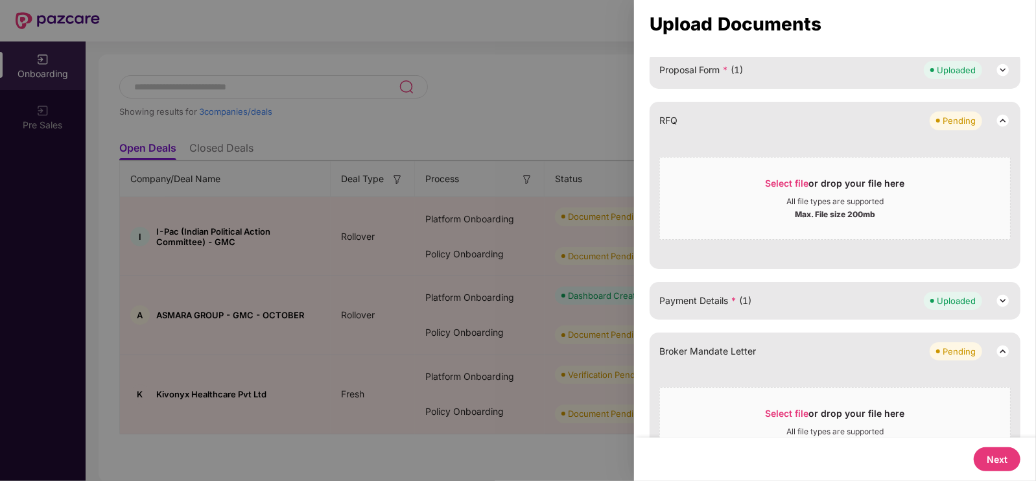
scroll to position [418, 0]
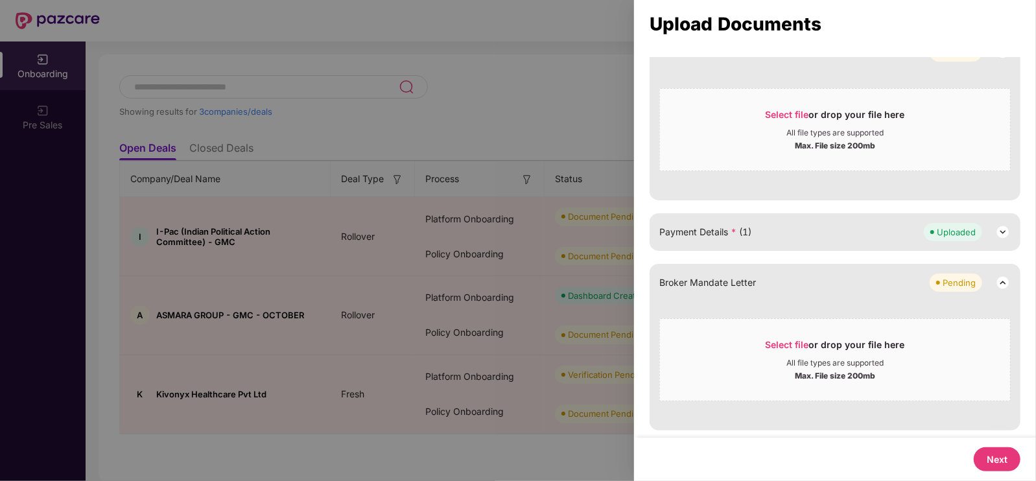
click at [989, 459] on button "Next" at bounding box center [996, 459] width 47 height 24
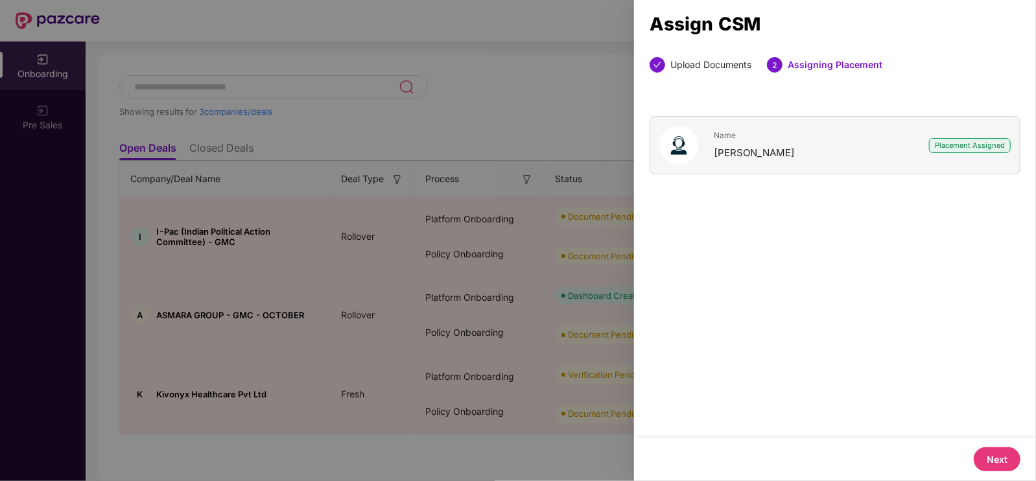
scroll to position [0, 0]
click at [993, 452] on button "Next" at bounding box center [996, 459] width 47 height 24
